Goal: Go to known website: Access a specific website the user already knows

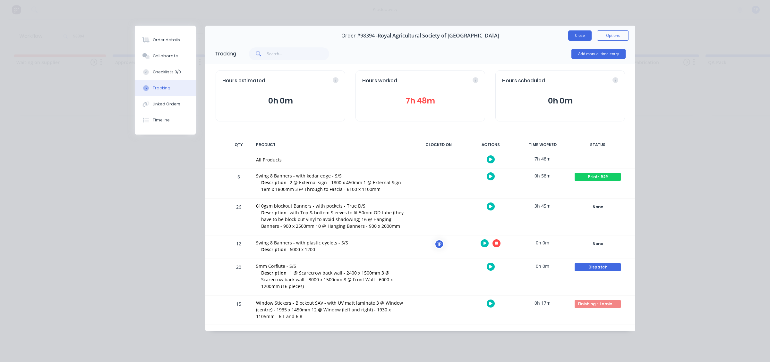
click at [570, 35] on button "Close" at bounding box center [579, 35] width 23 height 10
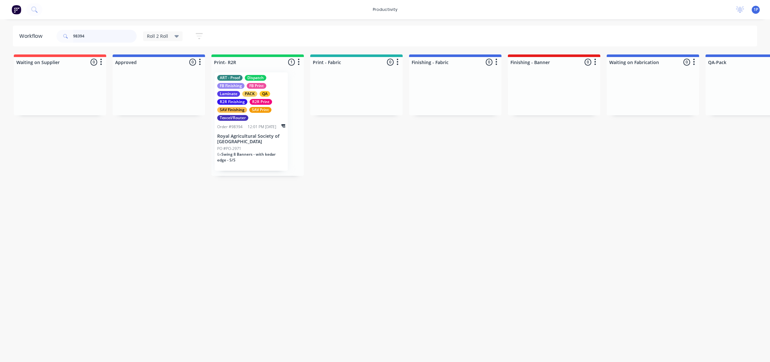
drag, startPoint x: 107, startPoint y: 34, endPoint x: 48, endPoint y: 54, distance: 62.5
click at [48, 54] on div "Workflow 98394 Roll 2 Roll Save new view None edit Roll 2 Roll (Default) edit A…" at bounding box center [385, 188] width 770 height 324
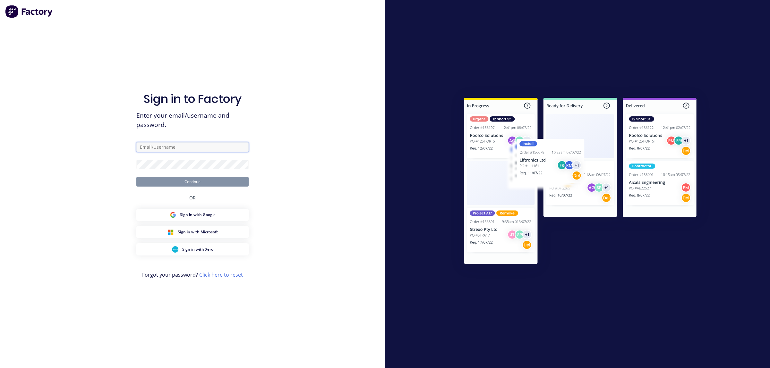
type input "[EMAIL_ADDRESS][DOMAIN_NAME]"
click at [201, 185] on button "Continue" at bounding box center [192, 182] width 112 height 10
